Goal: Task Accomplishment & Management: Use online tool/utility

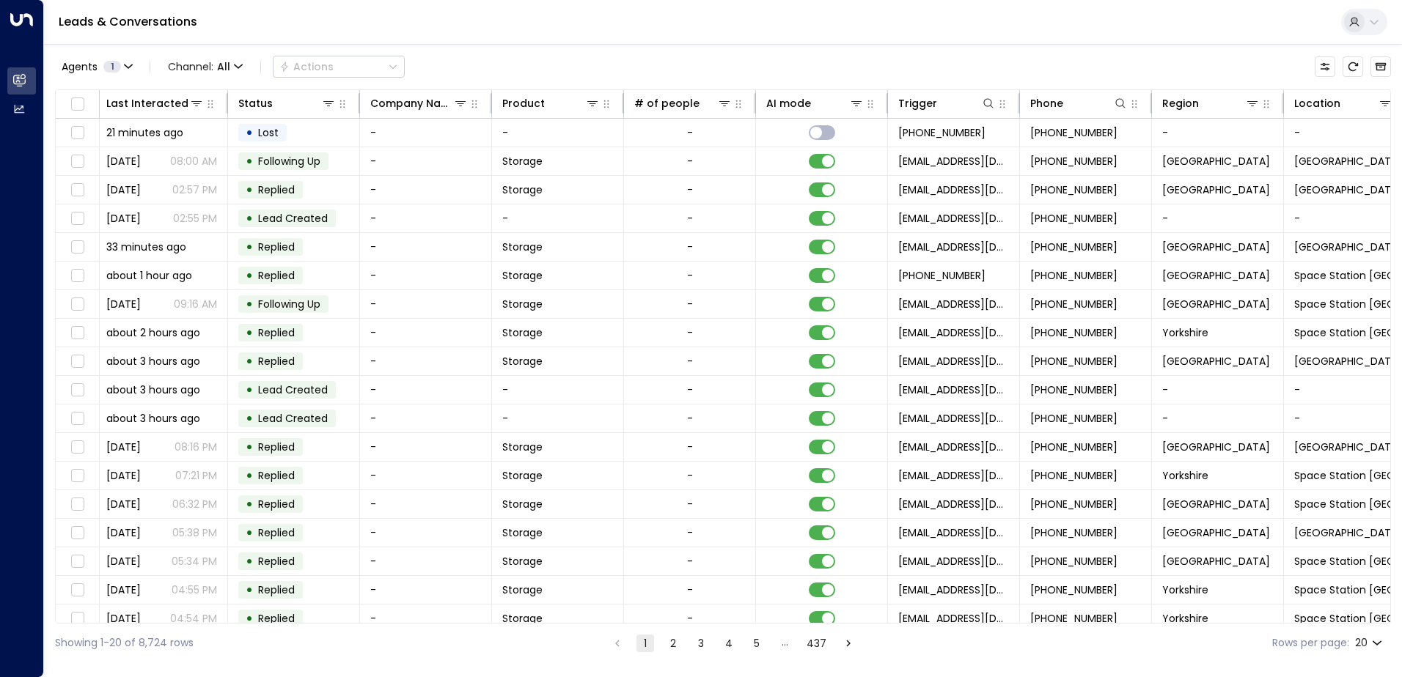
scroll to position [0, 299]
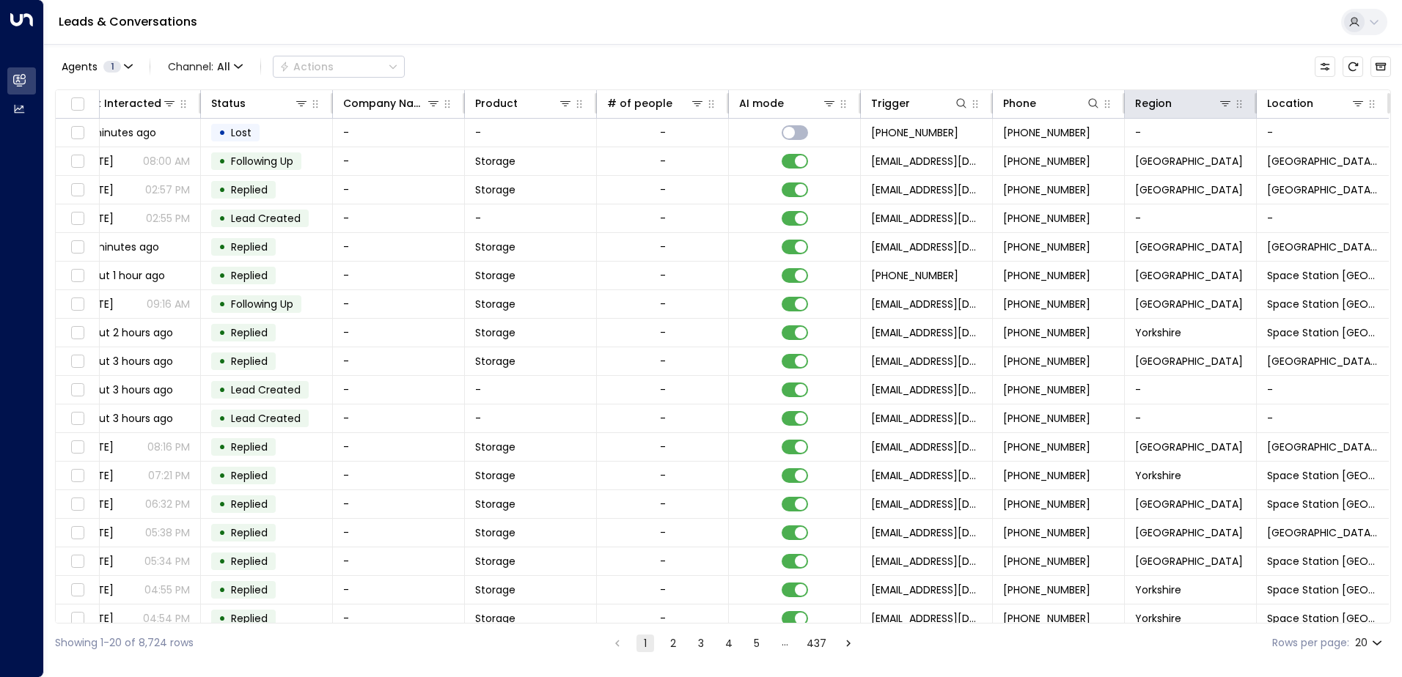
click at [1215, 94] on th "Region" at bounding box center [1191, 104] width 132 height 29
click at [1211, 104] on div at bounding box center [1202, 103] width 61 height 15
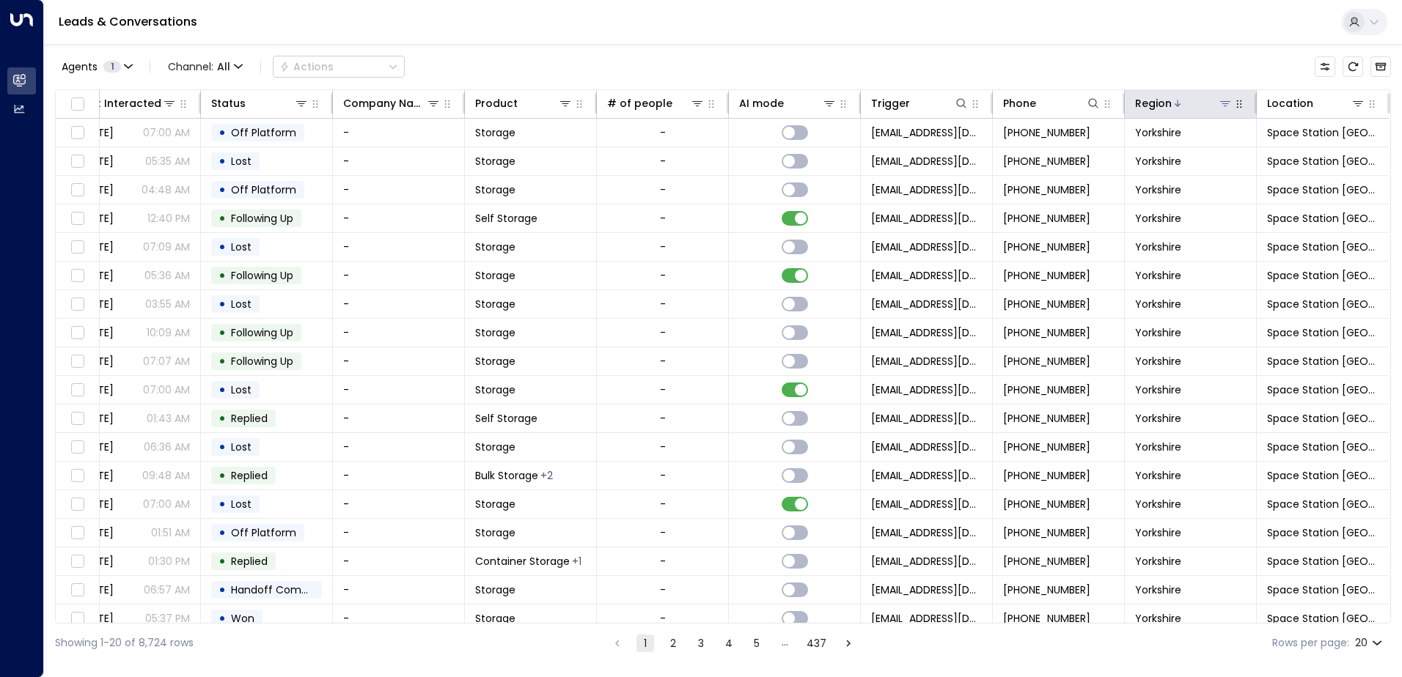
click at [1219, 99] on icon at bounding box center [1225, 104] width 12 height 12
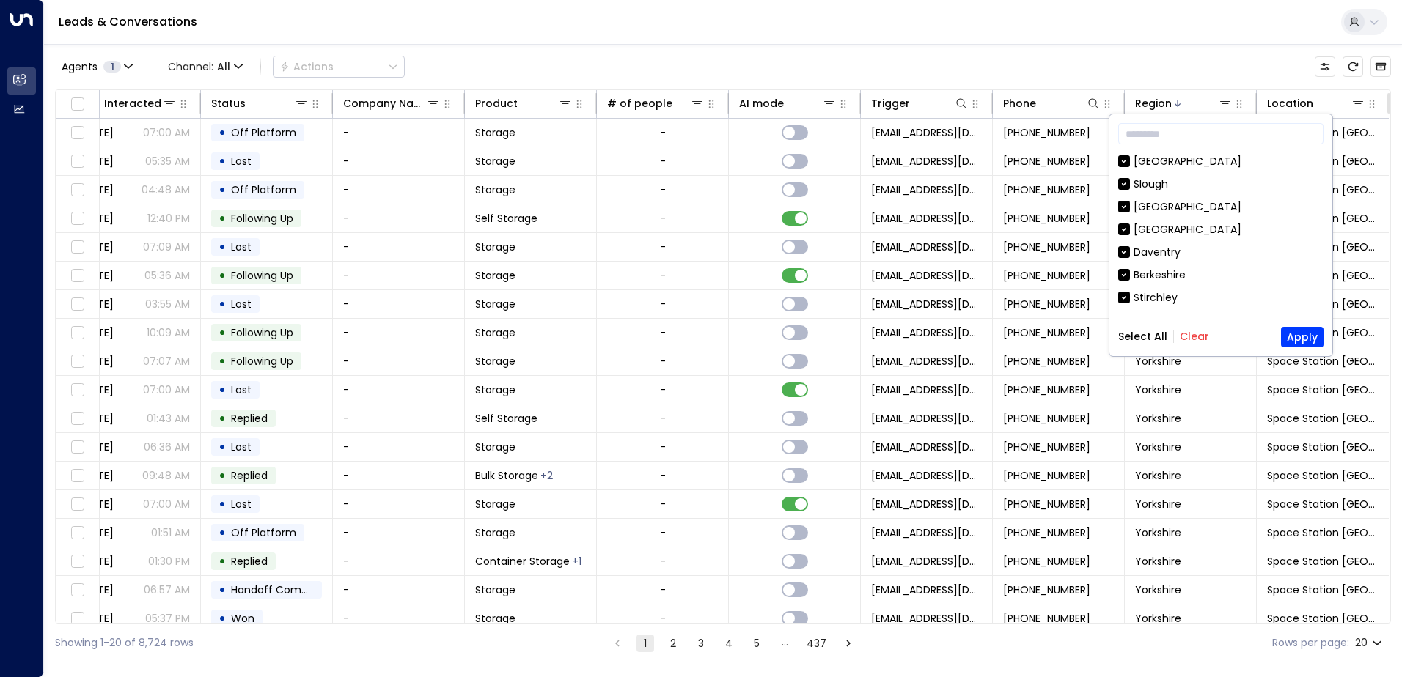
drag, startPoint x: 1186, startPoint y: 337, endPoint x: 1175, endPoint y: 246, distance: 90.9
click at [1188, 331] on button "Clear" at bounding box center [1194, 337] width 29 height 12
click at [1163, 208] on div "[GEOGRAPHIC_DATA]" at bounding box center [1187, 206] width 108 height 15
click at [1299, 343] on button "Apply" at bounding box center [1302, 337] width 43 height 21
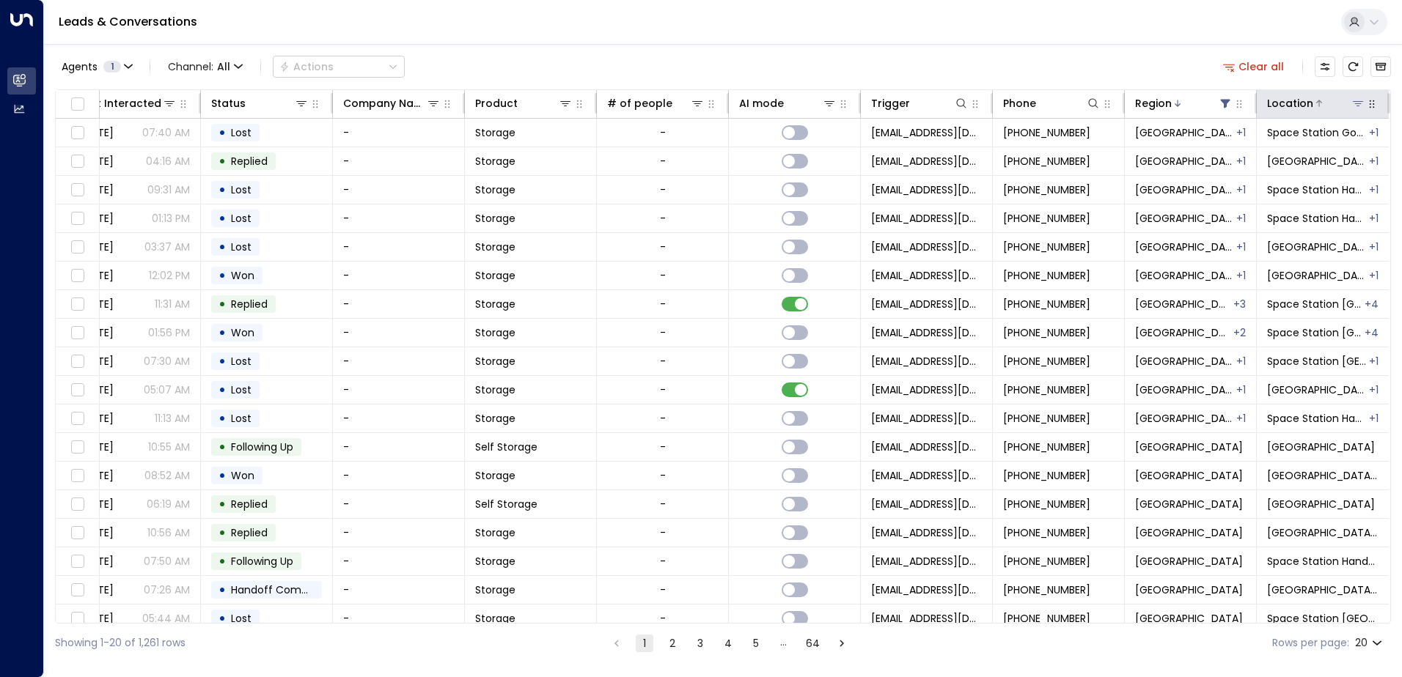
click at [1353, 100] on icon at bounding box center [1358, 104] width 12 height 12
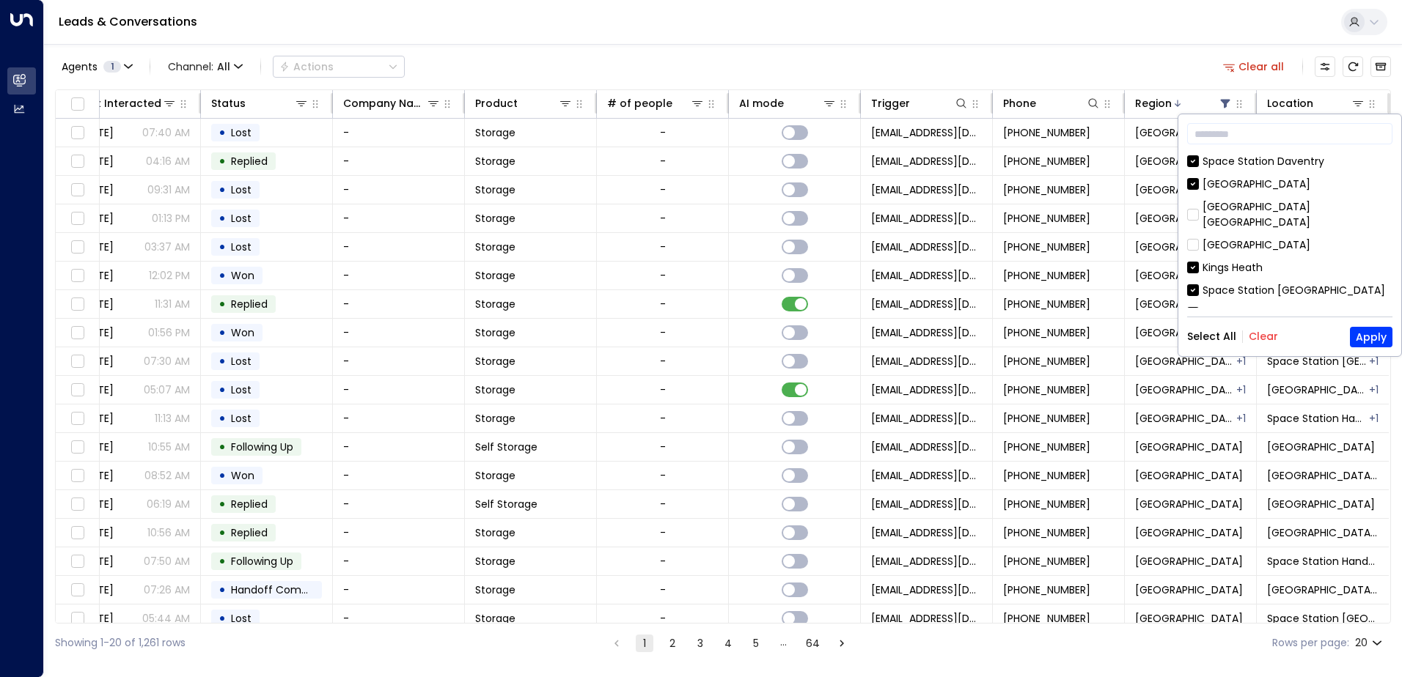
drag, startPoint x: 1260, startPoint y: 337, endPoint x: 1257, endPoint y: 322, distance: 15.0
click at [1258, 331] on button "Clear" at bounding box center [1263, 337] width 29 height 12
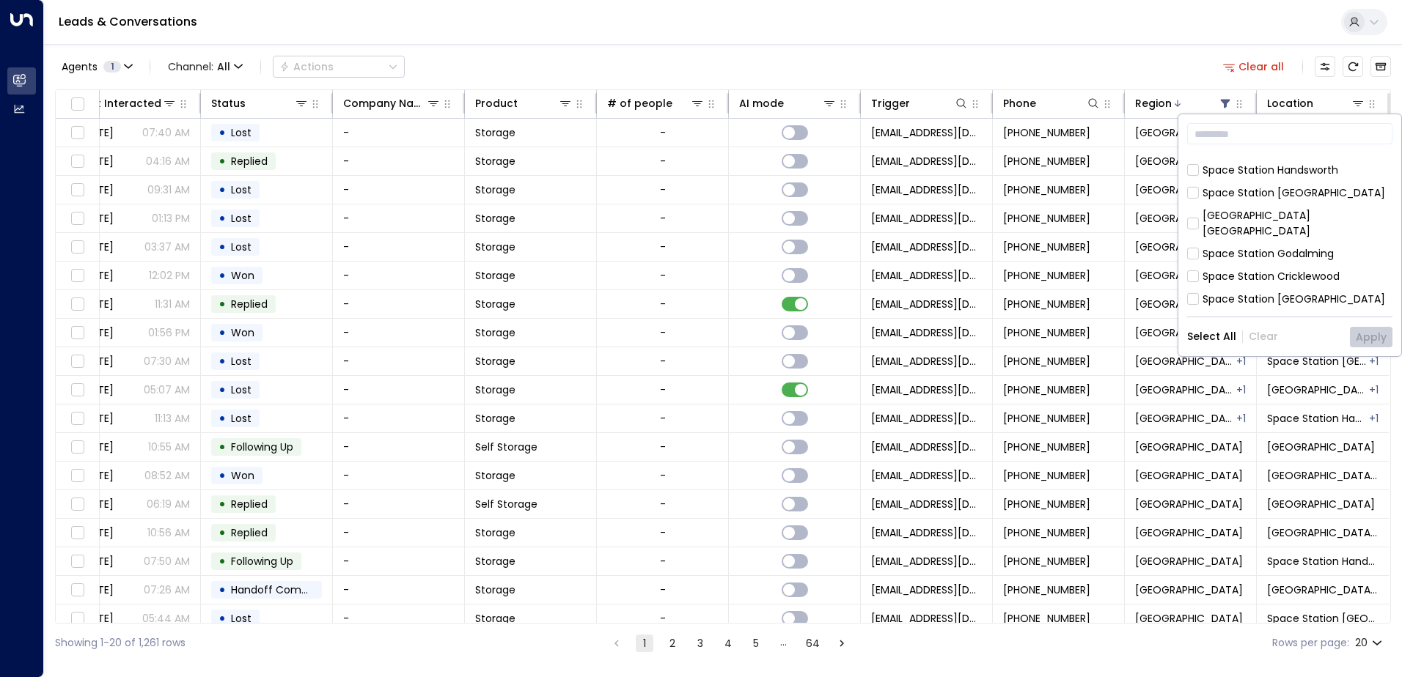
scroll to position [293, 0]
click at [1243, 194] on div "Space Station [GEOGRAPHIC_DATA] [GEOGRAPHIC_DATA] [PERSON_NAME][GEOGRAPHIC_DATA…" at bounding box center [1289, 231] width 205 height 154
click at [1270, 225] on div "[GEOGRAPHIC_DATA]" at bounding box center [1256, 232] width 108 height 15
click at [1381, 341] on button "Apply" at bounding box center [1371, 337] width 43 height 21
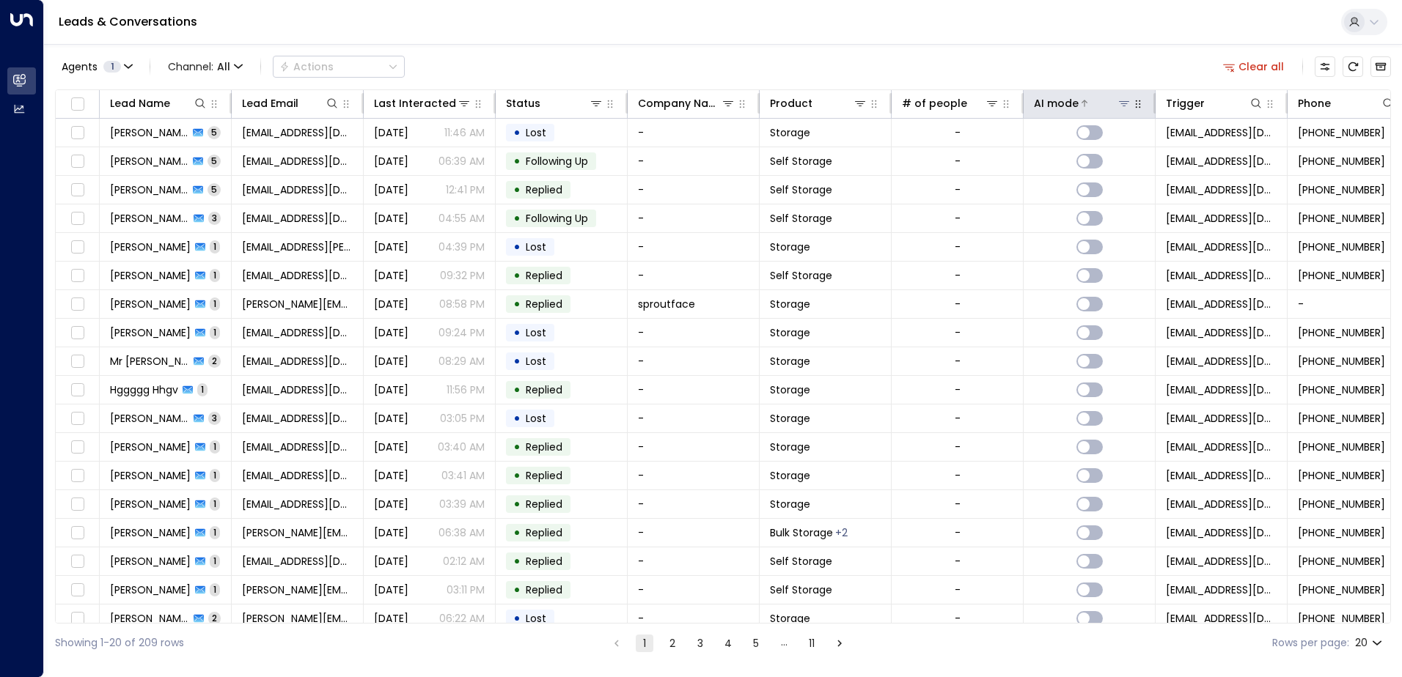
click at [1063, 104] on div "AI mode" at bounding box center [1056, 104] width 45 height 18
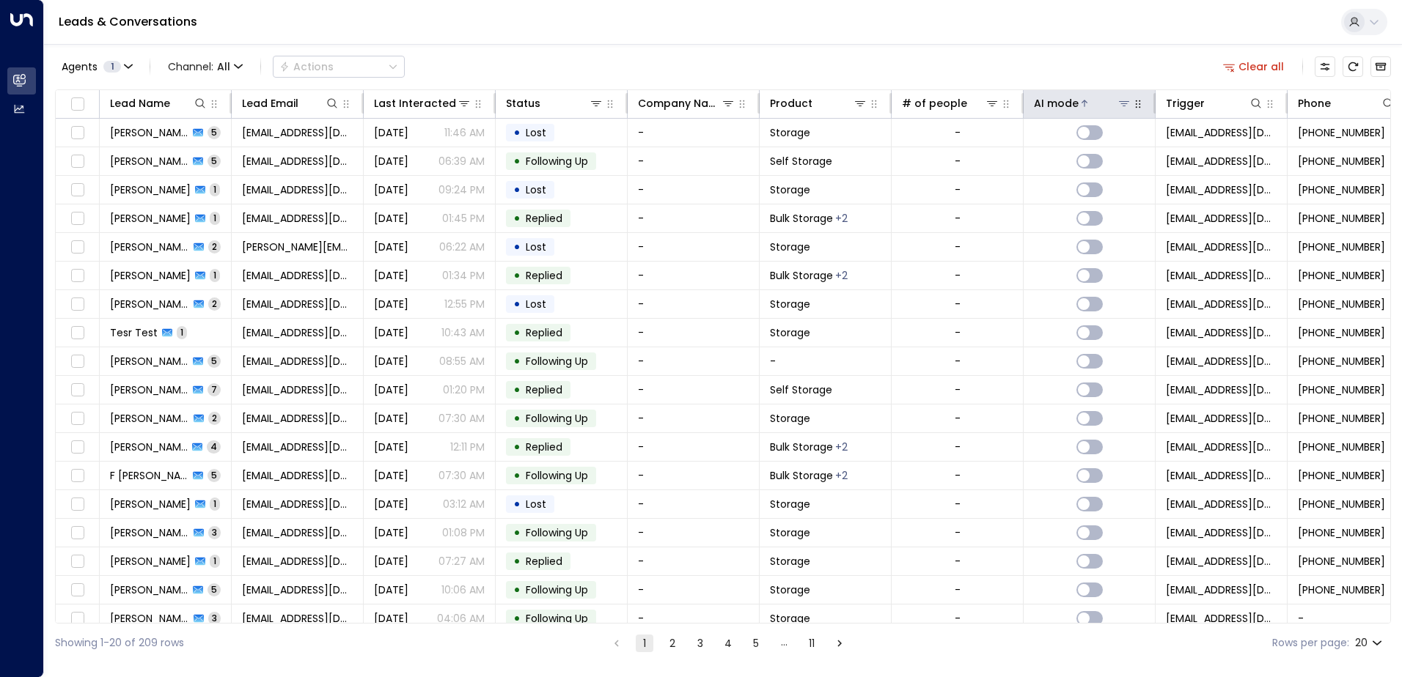
click at [1063, 104] on div "AI mode" at bounding box center [1056, 104] width 45 height 18
